Goal: Check status

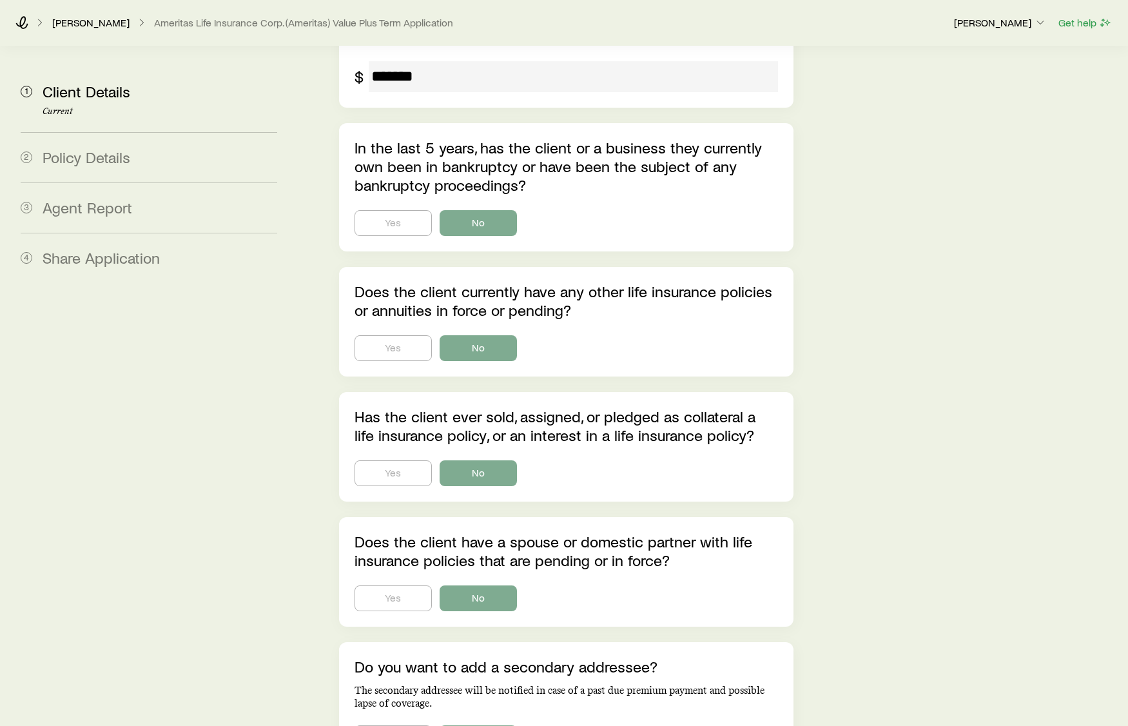
scroll to position [3875, 0]
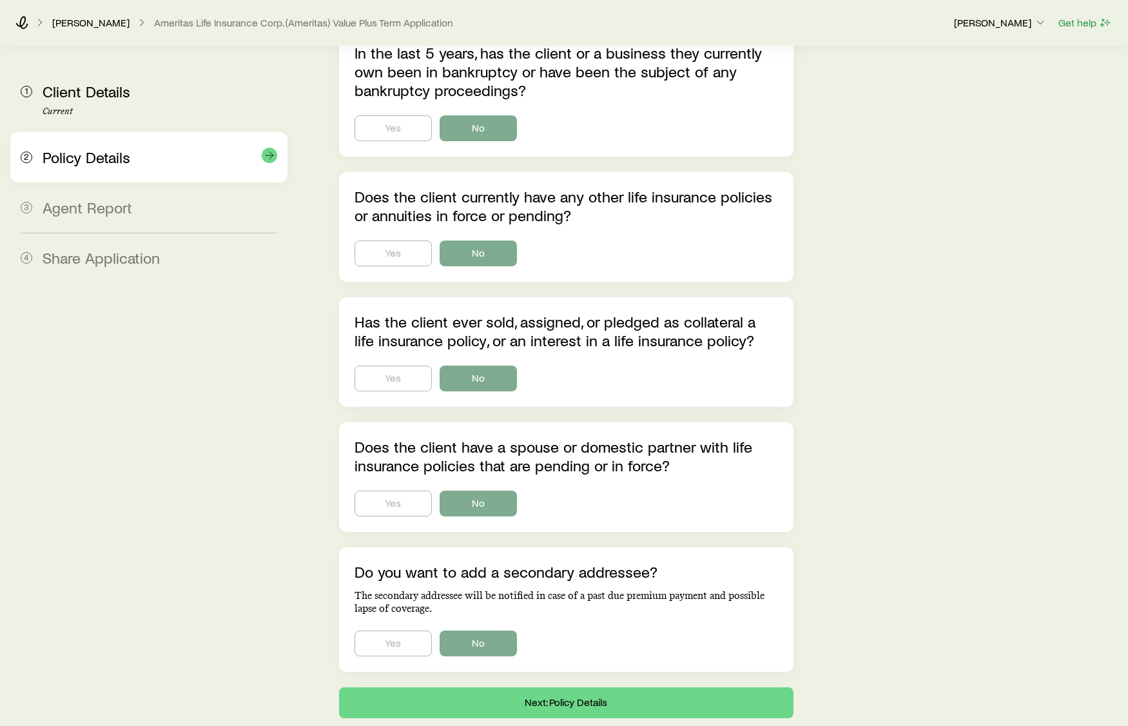
click at [132, 180] on div "2 Policy Details" at bounding box center [149, 157] width 257 height 50
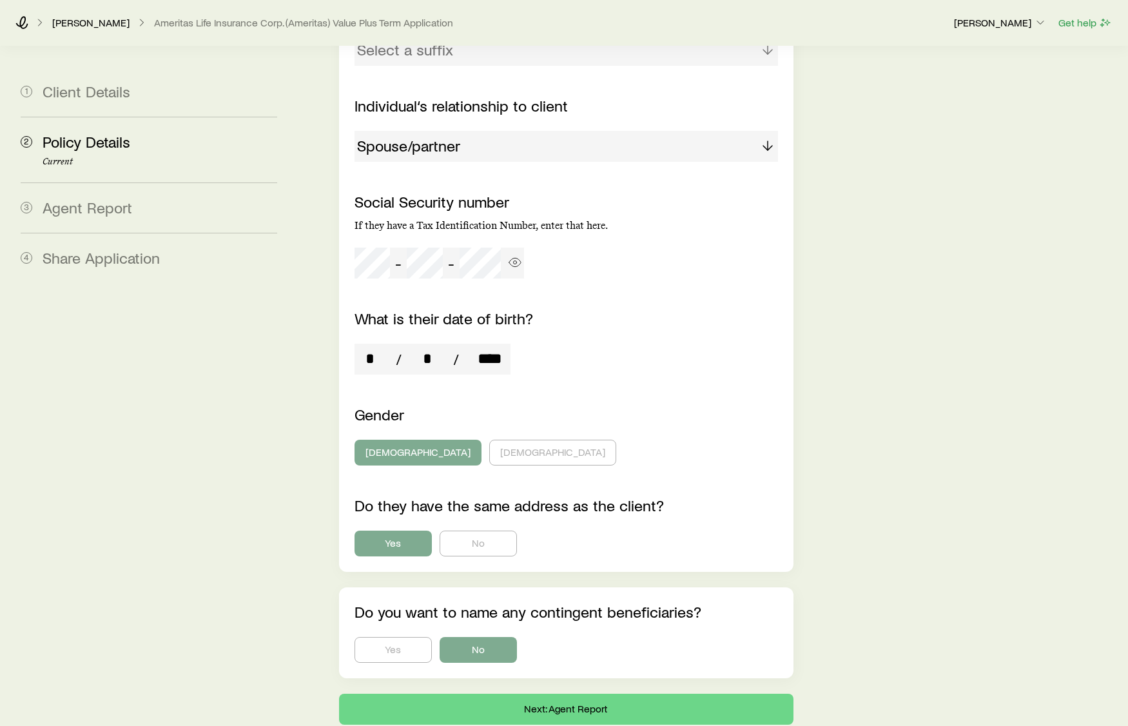
scroll to position [1704, 0]
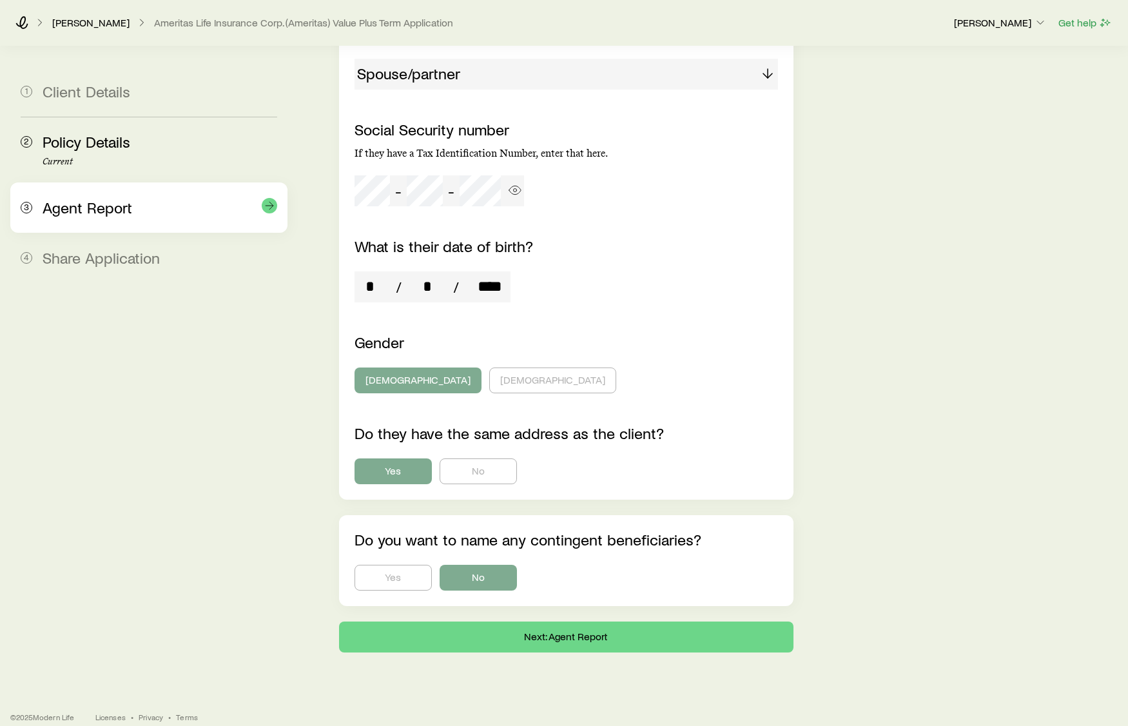
click at [113, 206] on span "Agent Report" at bounding box center [88, 207] width 90 height 19
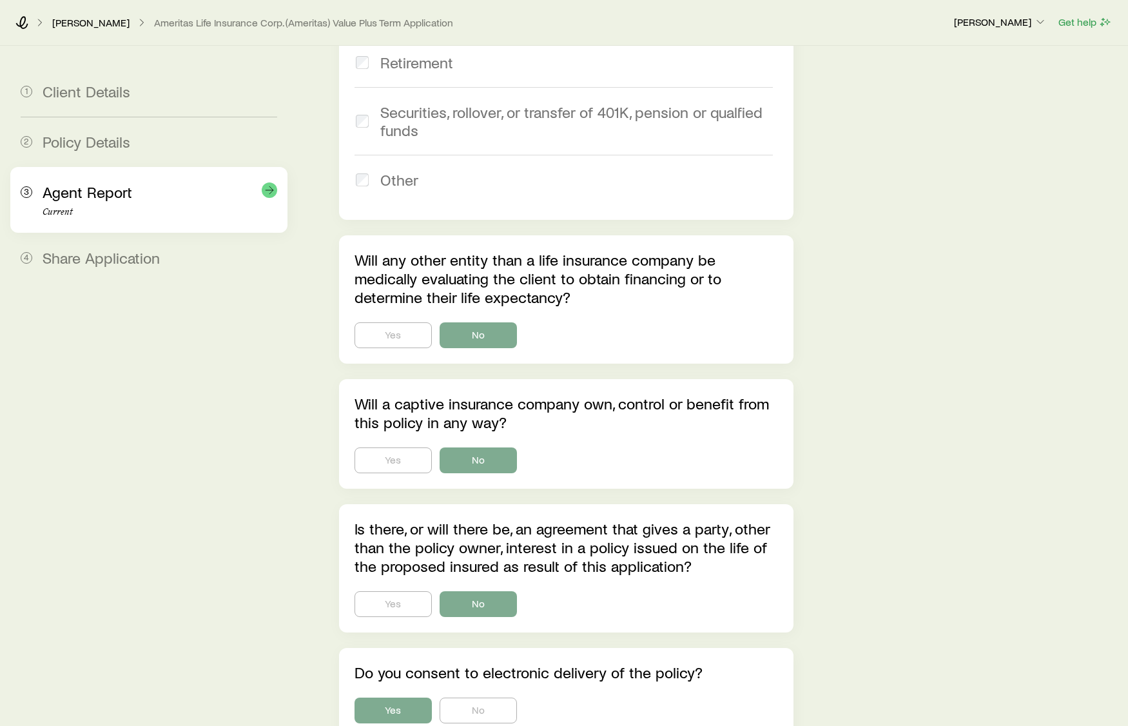
scroll to position [0, 0]
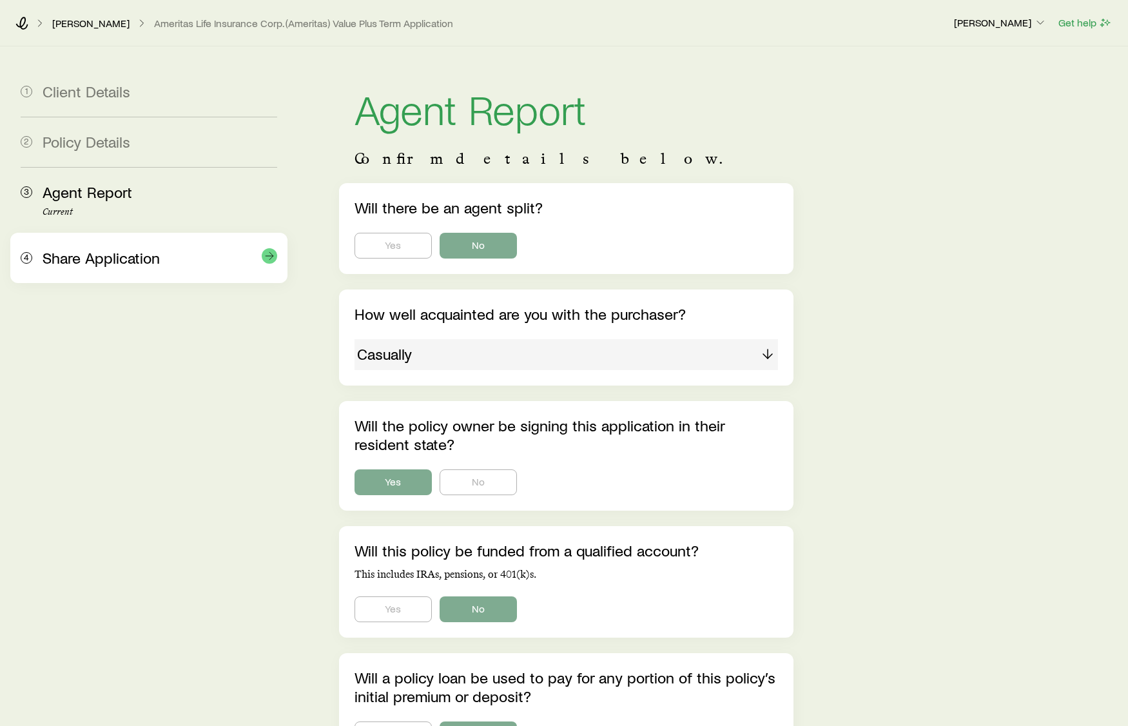
click at [144, 240] on div "4 Share Application" at bounding box center [149, 258] width 257 height 50
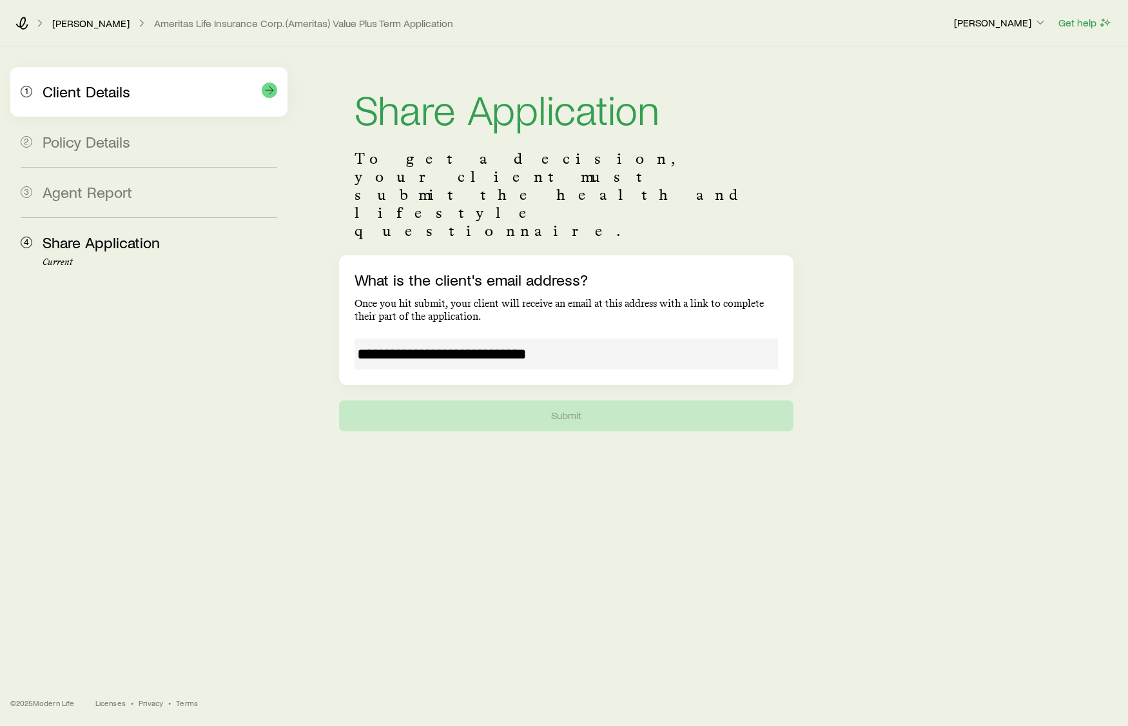
click at [88, 108] on div "1 Client Details" at bounding box center [149, 92] width 257 height 50
